Goal: Information Seeking & Learning: Learn about a topic

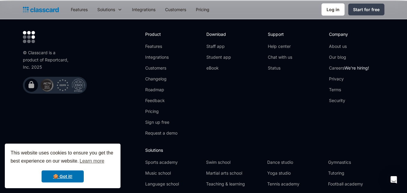
scroll to position [1998, 0]
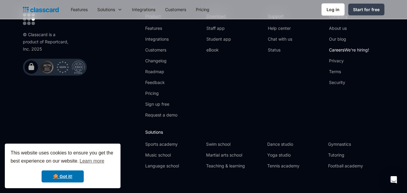
click at [350, 47] on span "We're hiring!" at bounding box center [356, 49] width 25 height 5
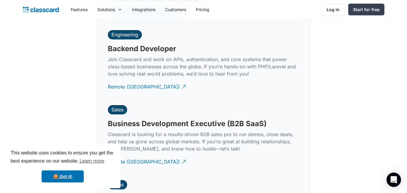
scroll to position [1472, 0]
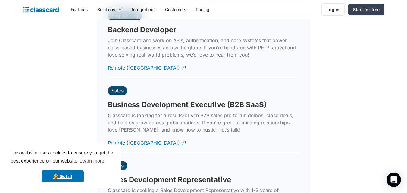
drag, startPoint x: 408, startPoint y: 106, endPoint x: 407, endPoint y: 127, distance: 21.2
click at [67, 67] on div "Our team is growing. Come join us on the journey to empower class providers. Se…" at bounding box center [204, 183] width 362 height 826
click at [60, 181] on link "🍪 Got it!" at bounding box center [63, 177] width 42 height 12
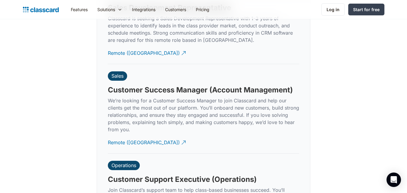
scroll to position [1675, 0]
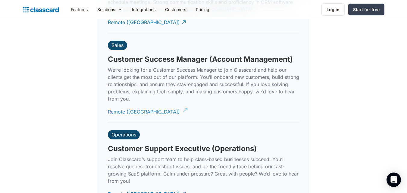
click at [126, 104] on div "Remote (India)" at bounding box center [144, 110] width 72 height 12
drag, startPoint x: 405, startPoint y: 149, endPoint x: 397, endPoint y: 117, distance: 33.3
